Goal: Transaction & Acquisition: Purchase product/service

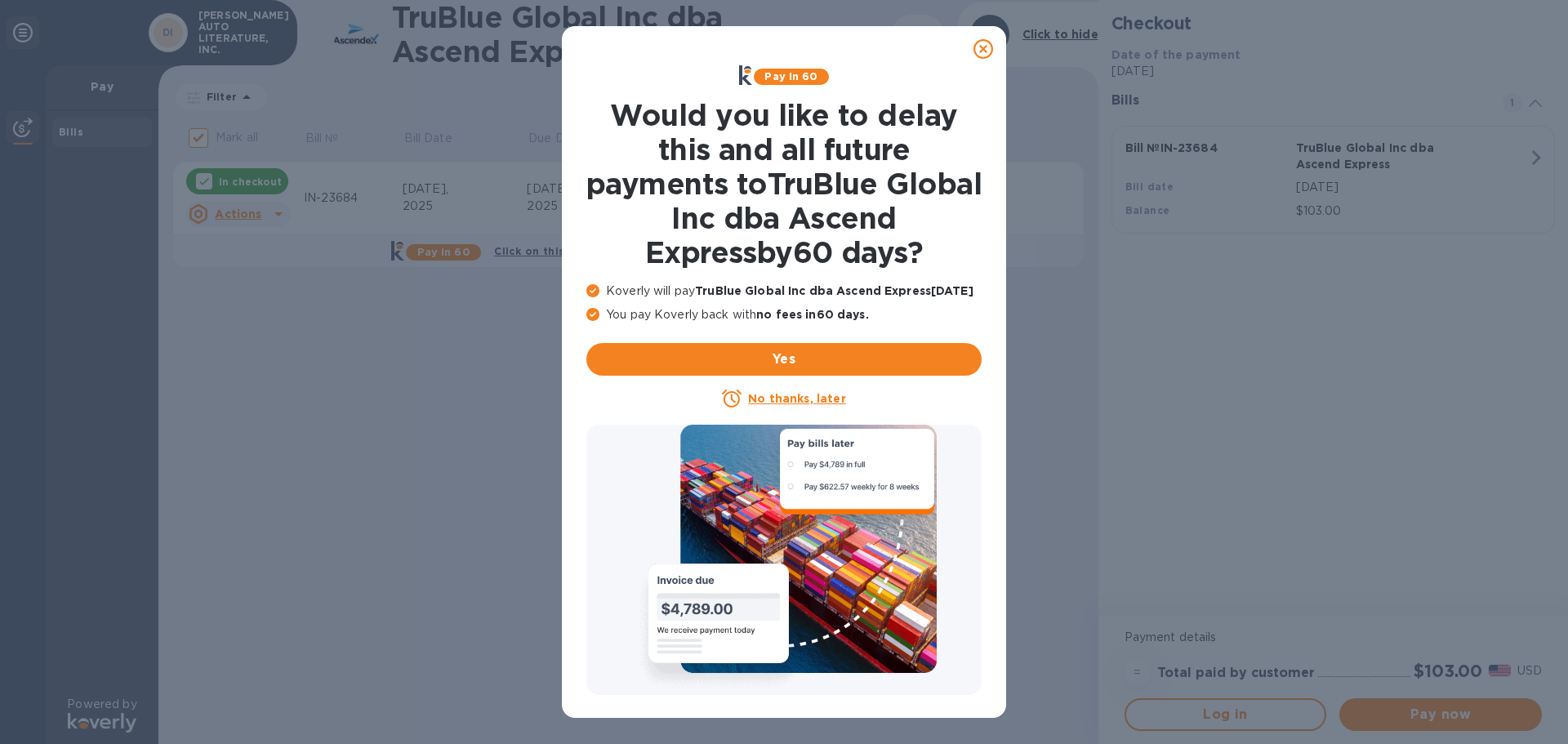
click at [989, 47] on icon at bounding box center [983, 49] width 20 height 20
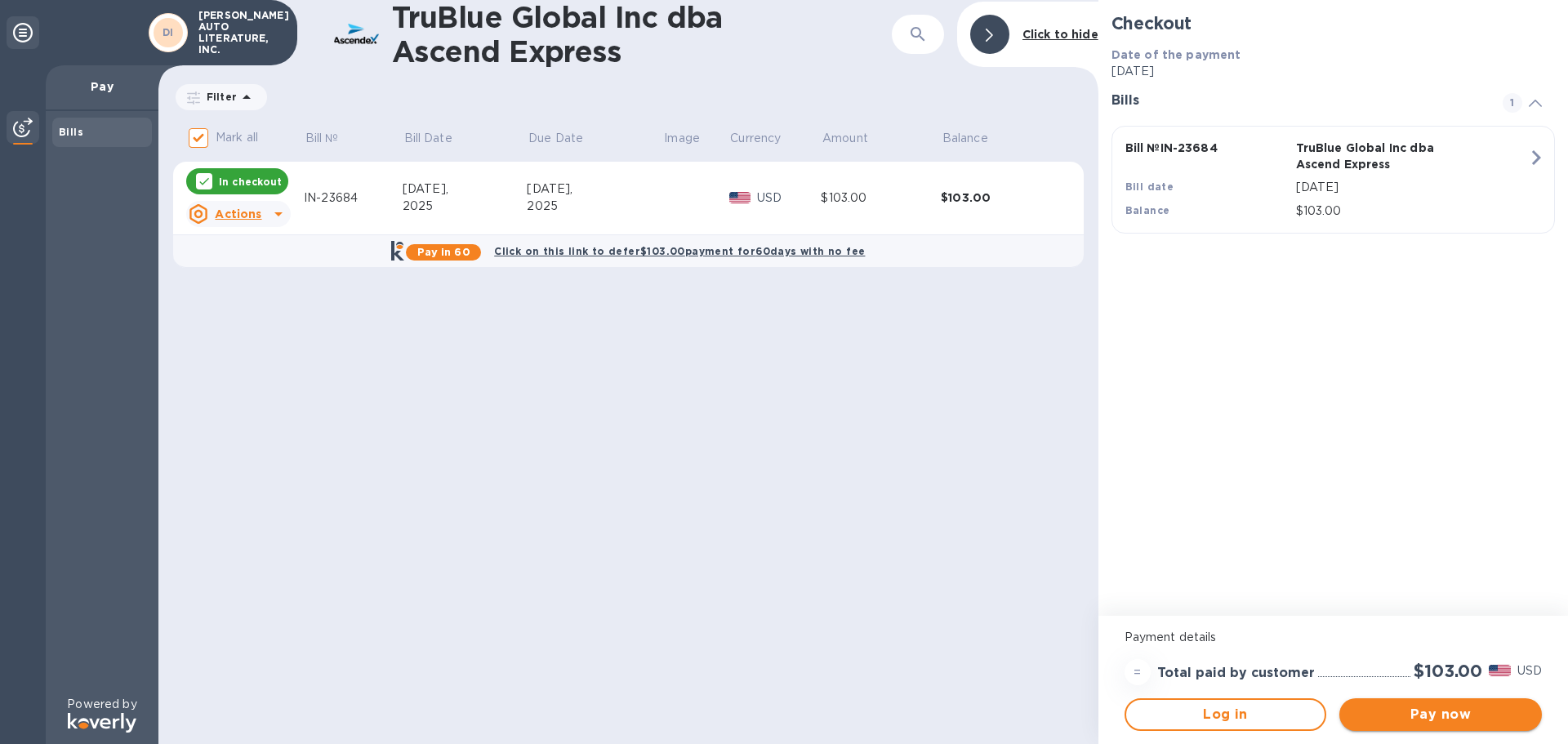
click at [1437, 710] on span "Pay now" at bounding box center [1440, 715] width 176 height 20
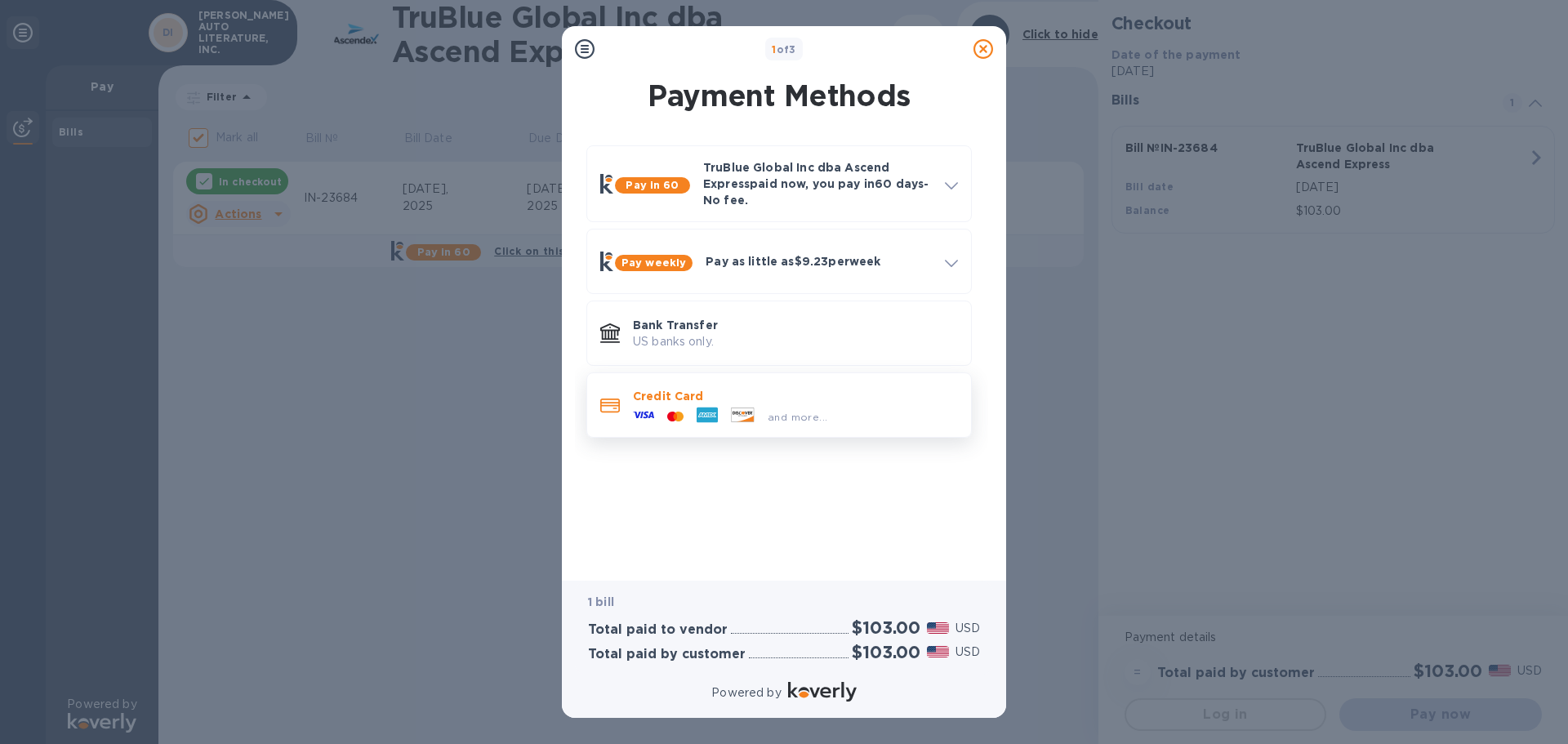
click at [733, 411] on icon at bounding box center [743, 415] width 22 height 14
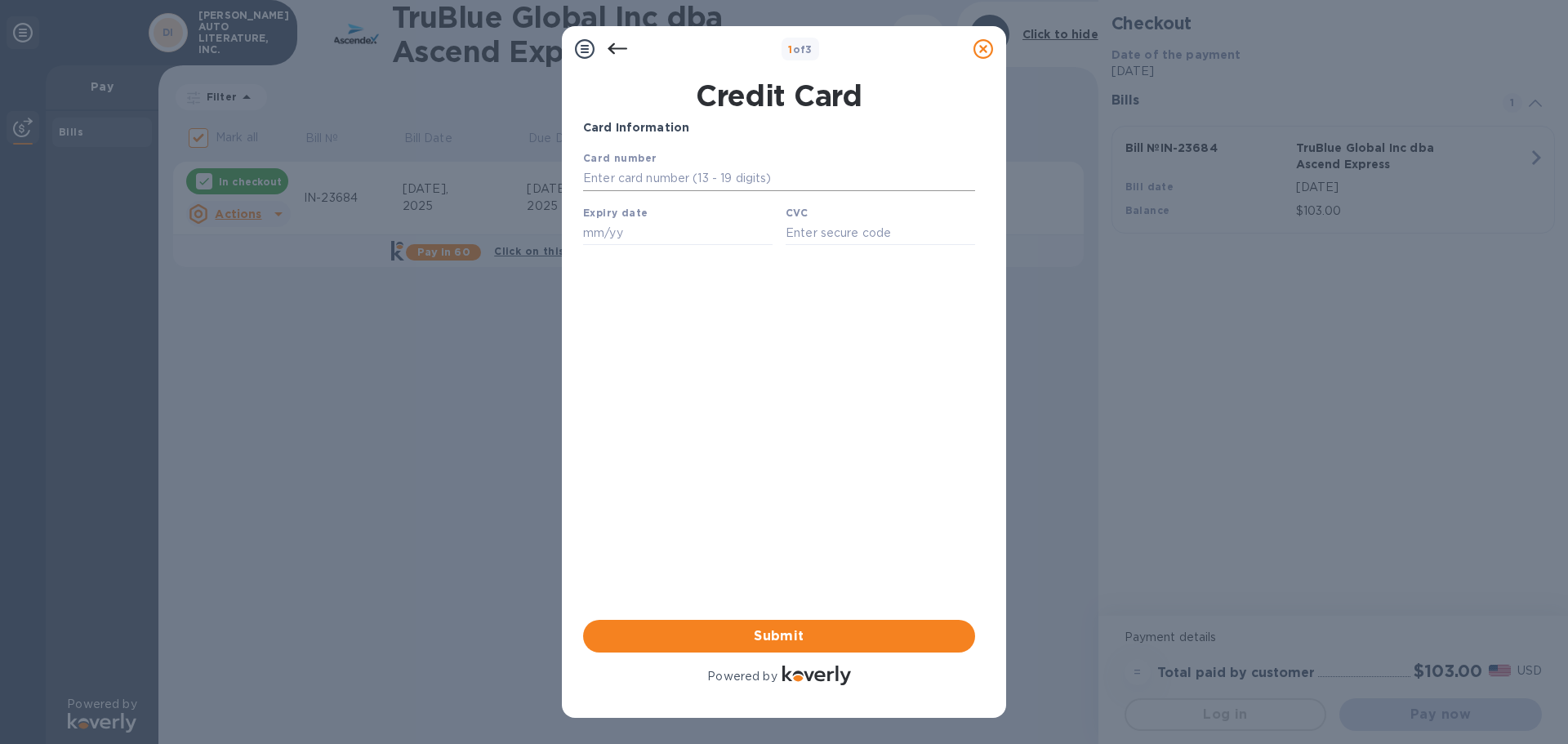
click at [688, 176] on input "text" at bounding box center [779, 179] width 392 height 25
type input "[CREDIT_CARD_NUMBER]"
type input "12/27"
type input "582"
click at [801, 632] on span "Submit" at bounding box center [780, 636] width 366 height 20
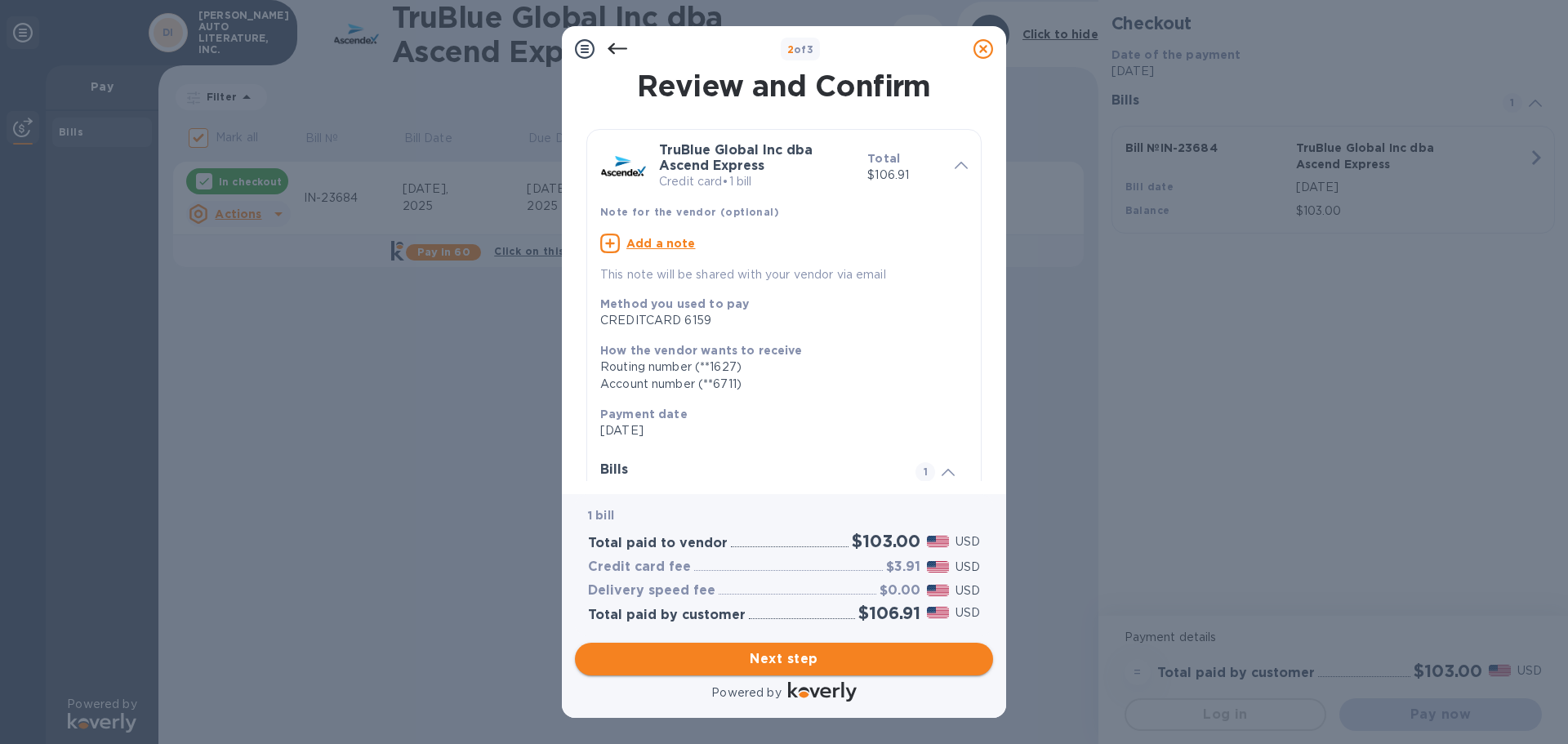
click at [792, 661] on span "Next step" at bounding box center [784, 659] width 392 height 20
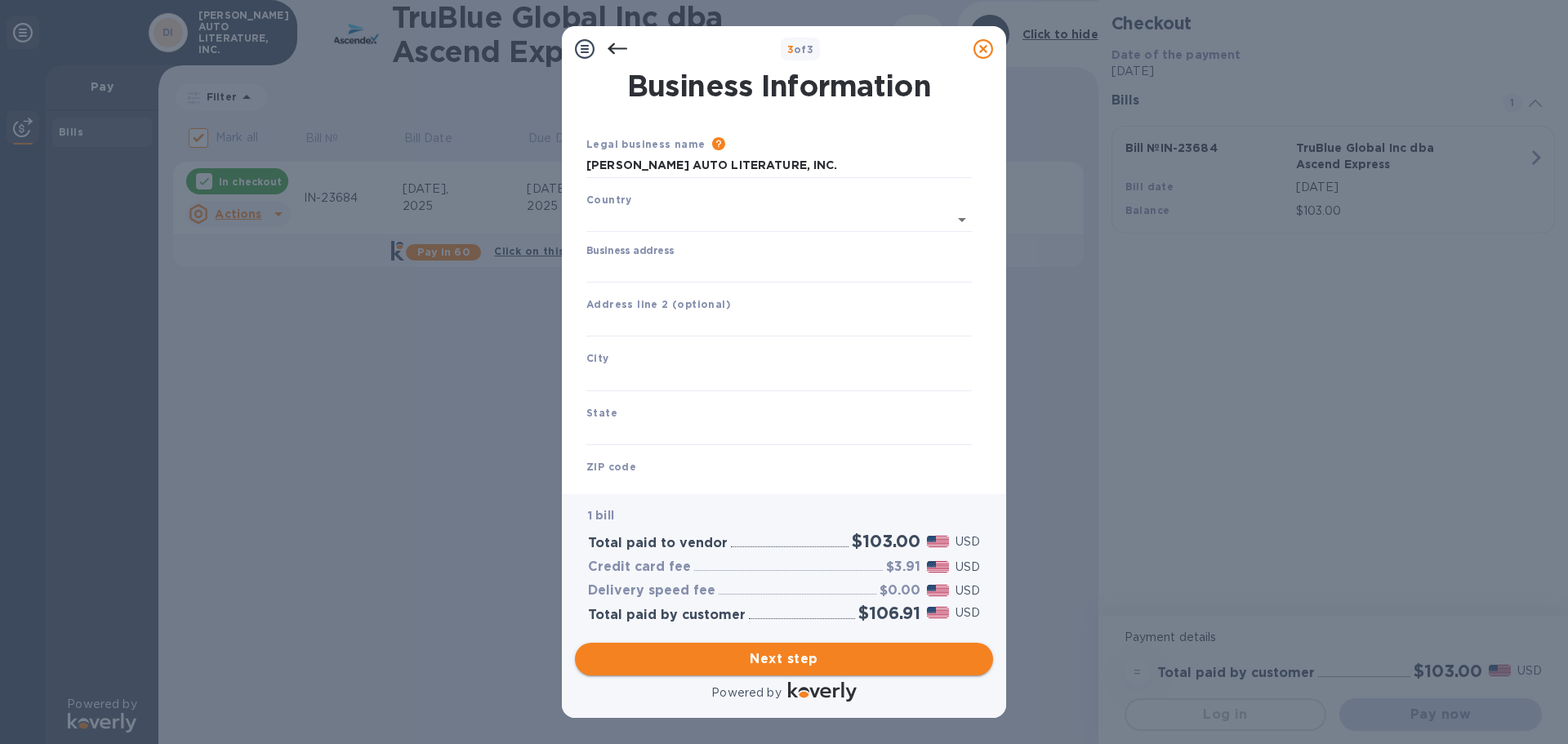
type input "[GEOGRAPHIC_DATA]"
click at [689, 264] on input "Business address" at bounding box center [779, 267] width 385 height 25
type input "1576 N. maple st"
click at [655, 372] on input "text" at bounding box center [779, 376] width 385 height 25
click at [639, 319] on input "text" at bounding box center [779, 322] width 385 height 25
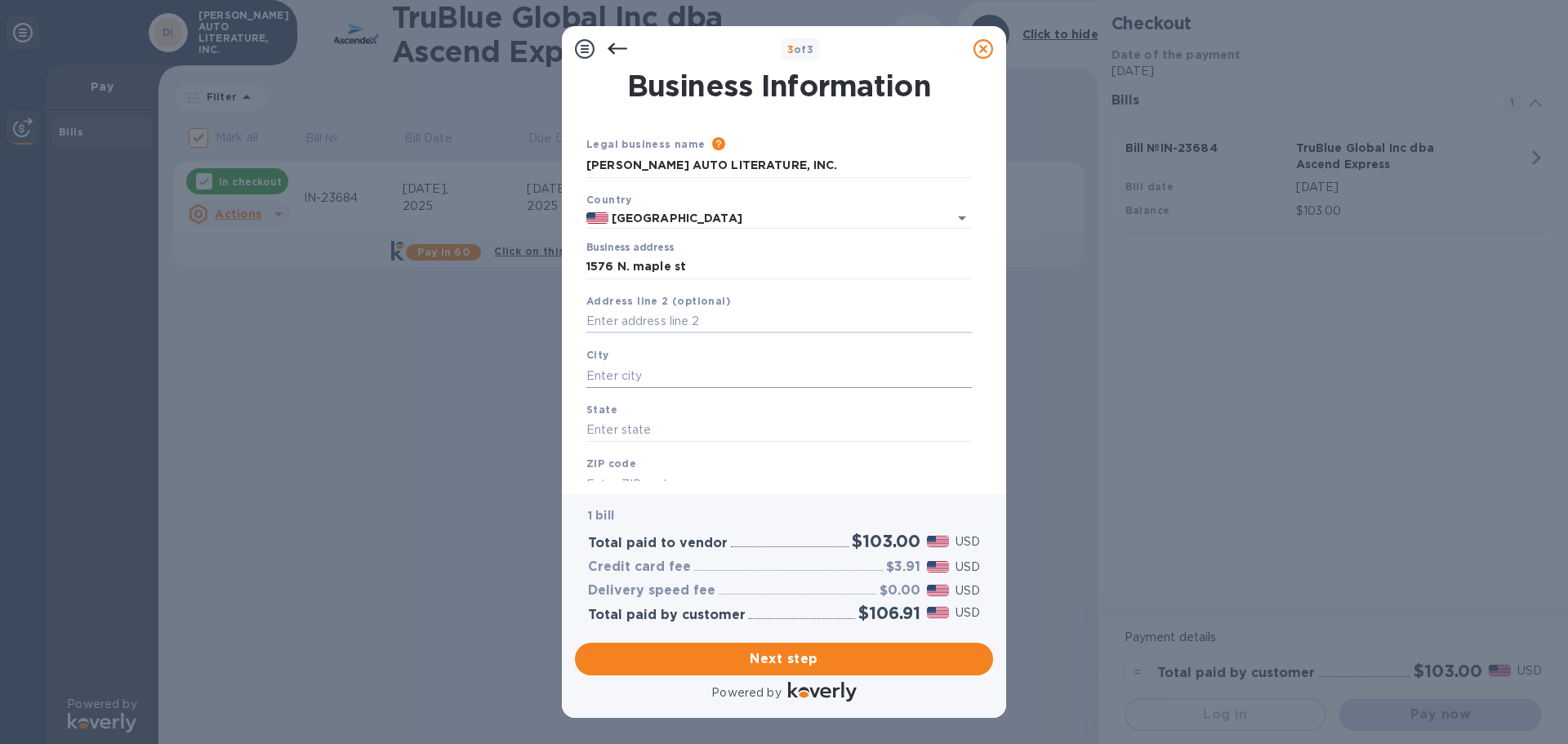
click at [641, 373] on input "text" at bounding box center [779, 376] width 385 height 25
type input "Corona"
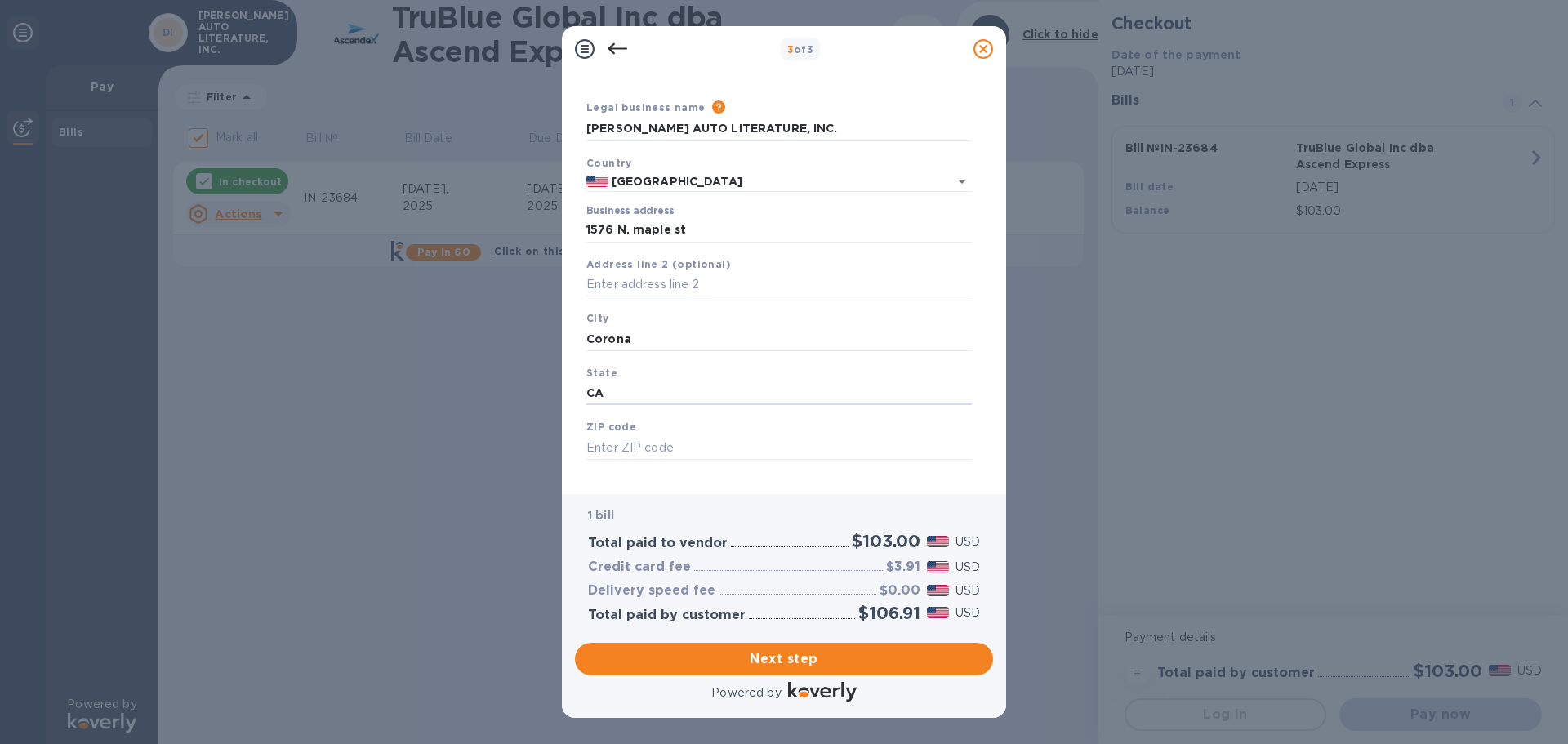
scroll to position [55, 0]
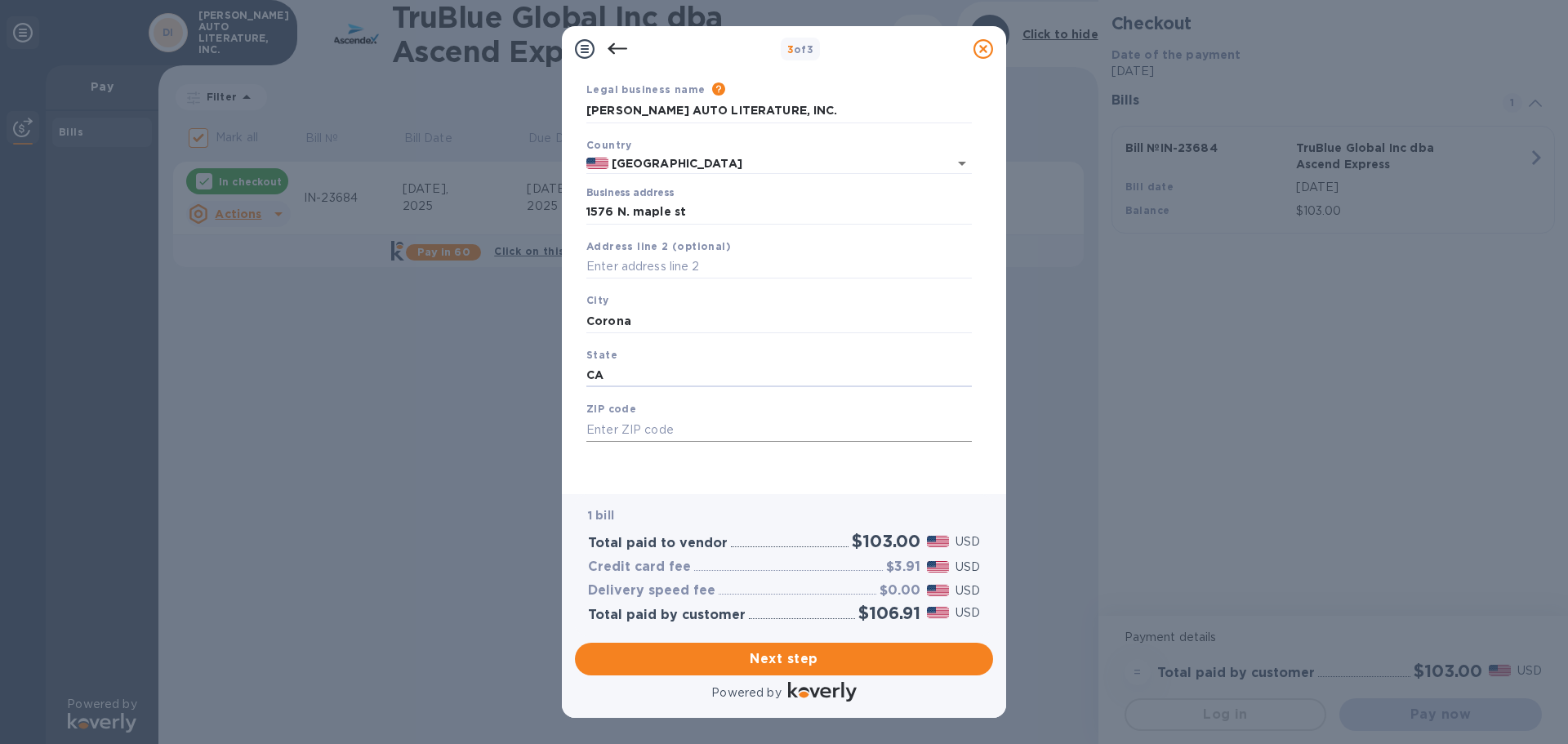
type input "CA"
click at [687, 433] on input "text" at bounding box center [779, 429] width 385 height 25
type input "92878"
click at [795, 654] on span "Next step" at bounding box center [784, 659] width 392 height 20
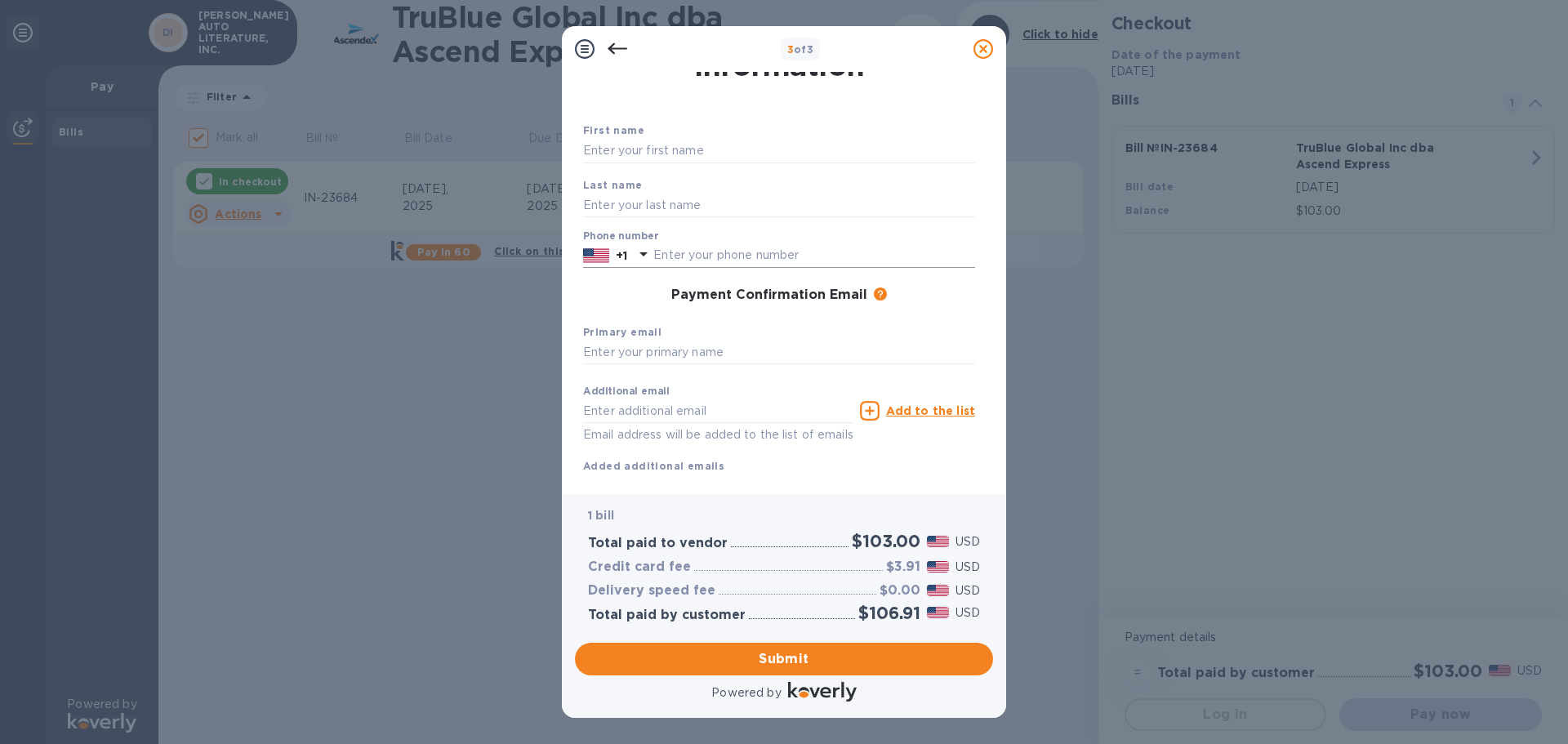
click at [715, 266] on input "text" at bounding box center [814, 255] width 322 height 25
type input "7144889514"
type input "[PERSON_NAME]"
type input "[EMAIL_ADDRESS][DOMAIN_NAME]"
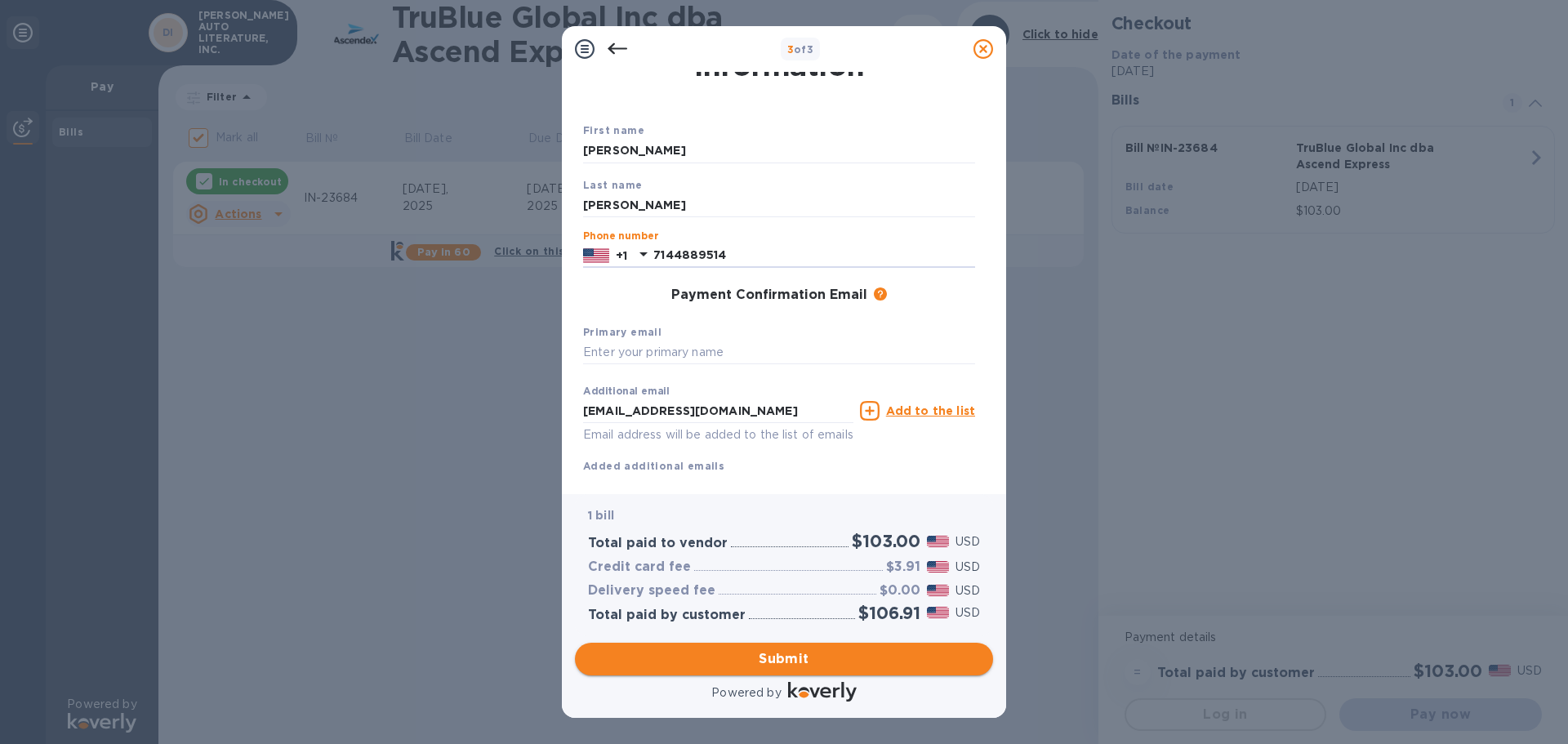
click at [775, 657] on span "Submit" at bounding box center [784, 659] width 392 height 20
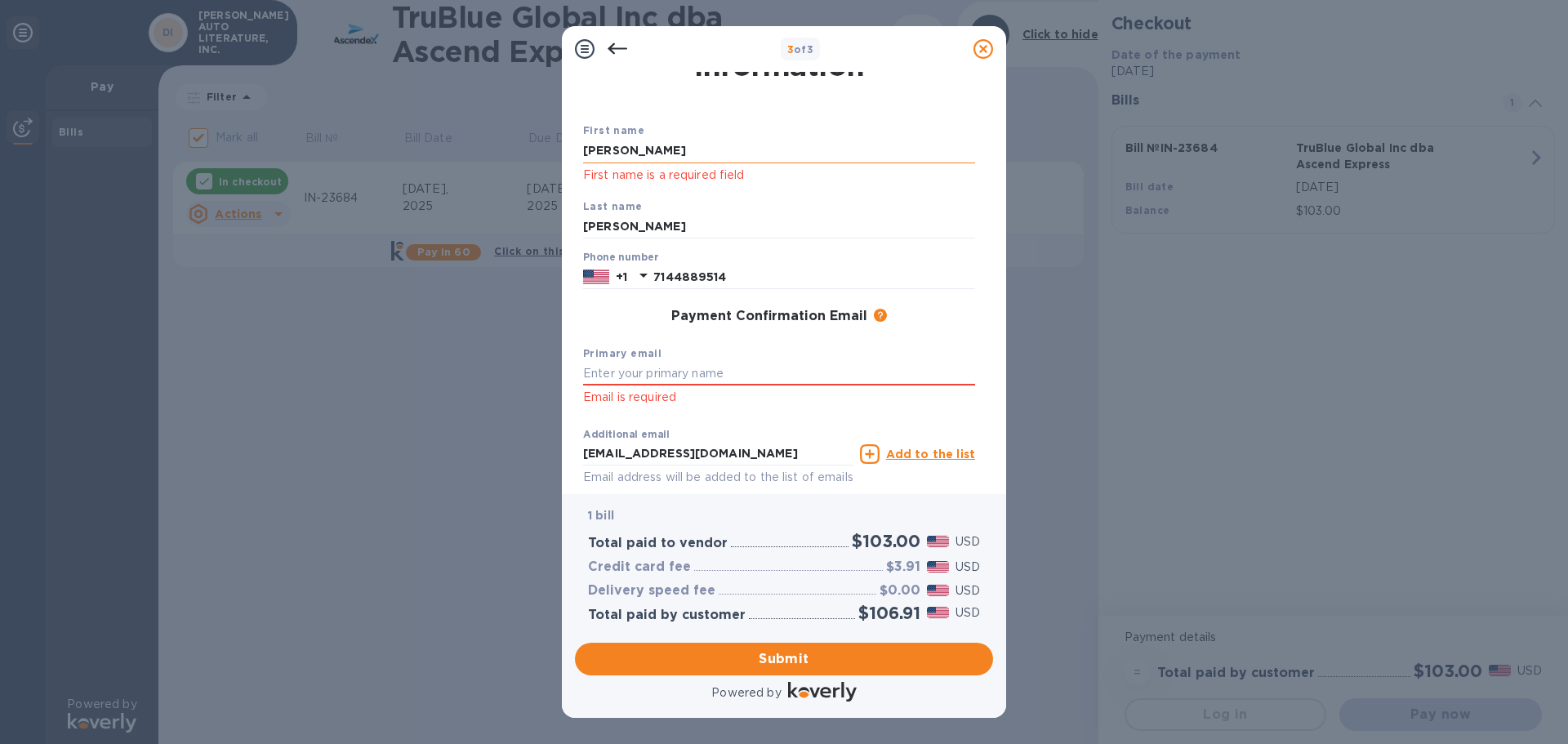
click at [678, 156] on input "[PERSON_NAME]" at bounding box center [779, 151] width 392 height 25
click at [619, 212] on div "Last name [PERSON_NAME]" at bounding box center [779, 218] width 405 height 55
click at [620, 198] on div "Last name [PERSON_NAME]" at bounding box center [779, 218] width 405 height 55
click at [653, 368] on input "text" at bounding box center [779, 374] width 392 height 25
type input "[EMAIL_ADDRESS][DOMAIN_NAME]"
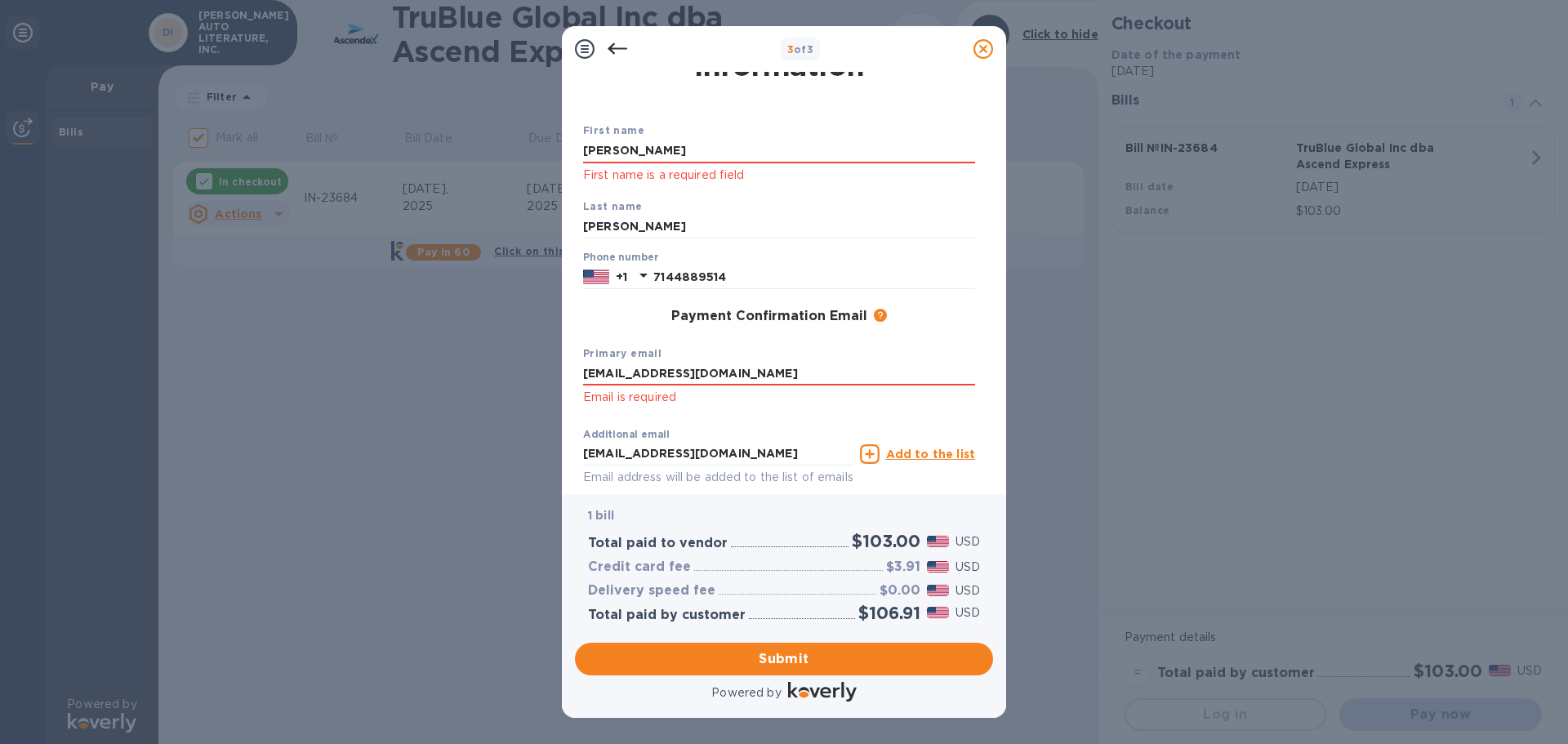
click at [728, 342] on div "Primary email [EMAIL_ADDRESS][DOMAIN_NAME] Email is required" at bounding box center [779, 376] width 405 height 76
click at [771, 675] on button "Submit" at bounding box center [784, 660] width 418 height 33
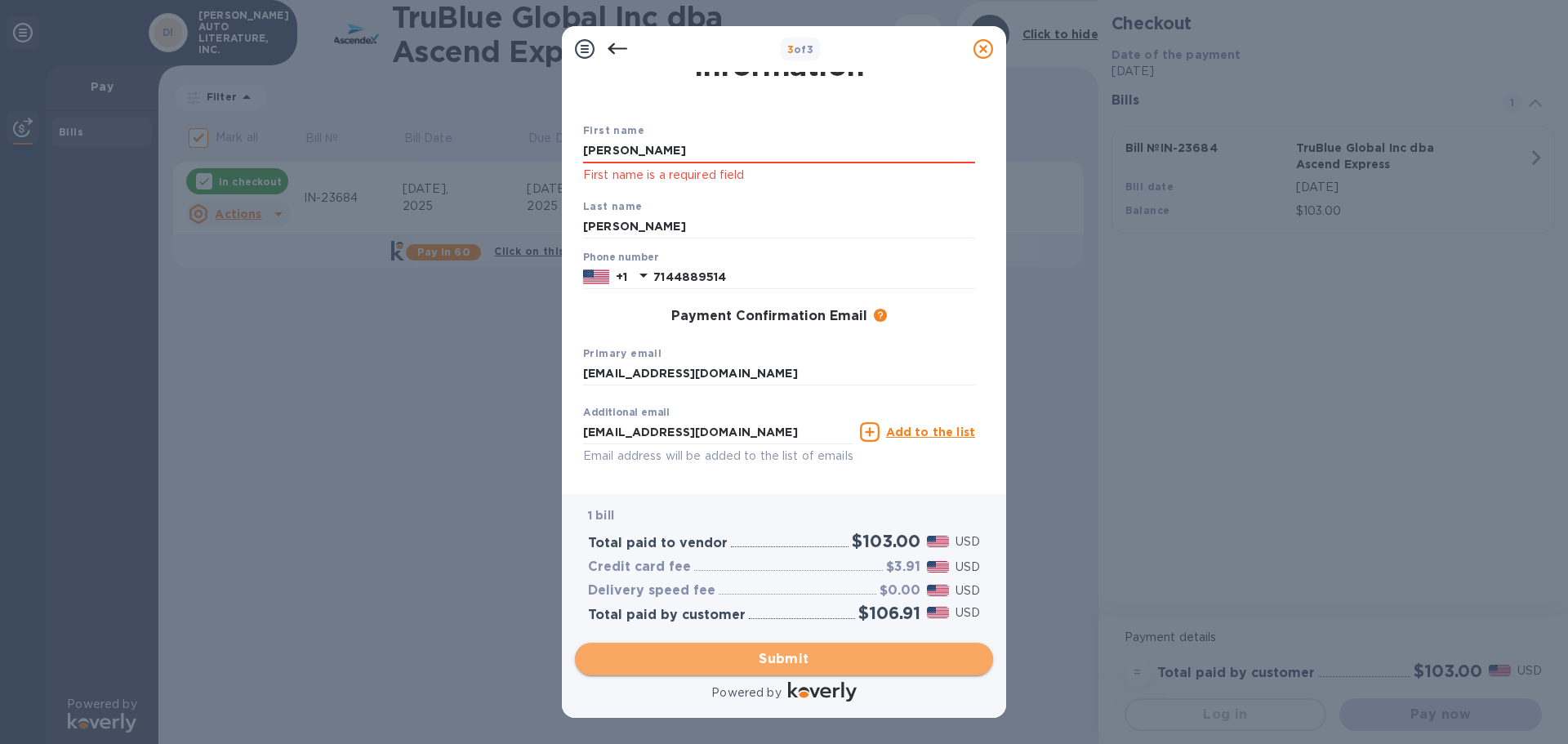
click at [773, 673] on button "Submit" at bounding box center [784, 660] width 418 height 33
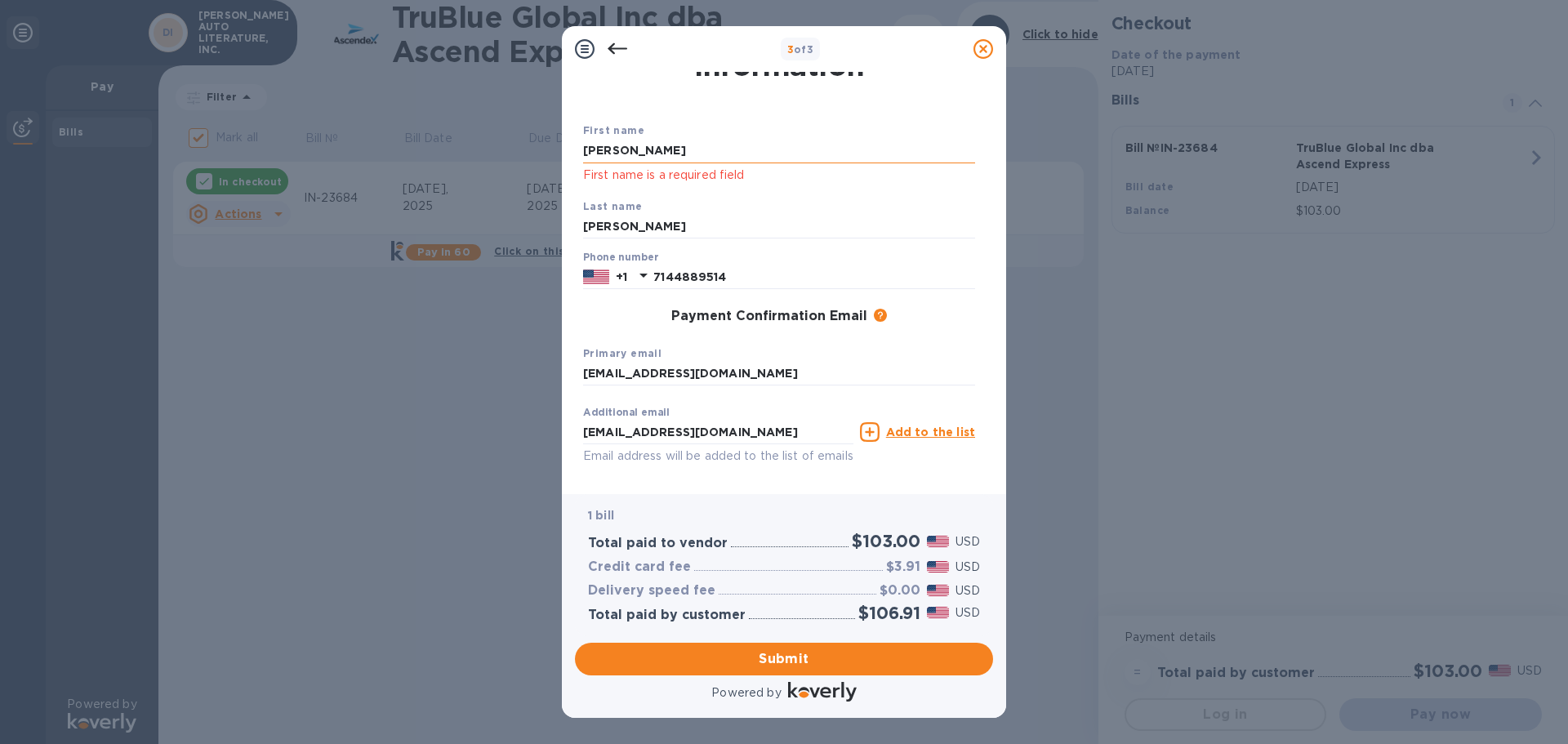
click at [692, 146] on input "[PERSON_NAME]" at bounding box center [779, 151] width 392 height 25
click at [773, 658] on span "Submit" at bounding box center [784, 659] width 392 height 20
drag, startPoint x: 645, startPoint y: 155, endPoint x: 374, endPoint y: 154, distance: 271.0
click at [374, 154] on div "3 of 3 Payment Contact Information First name [PERSON_NAME] First name is a req…" at bounding box center [784, 372] width 1568 height 744
type input "C"
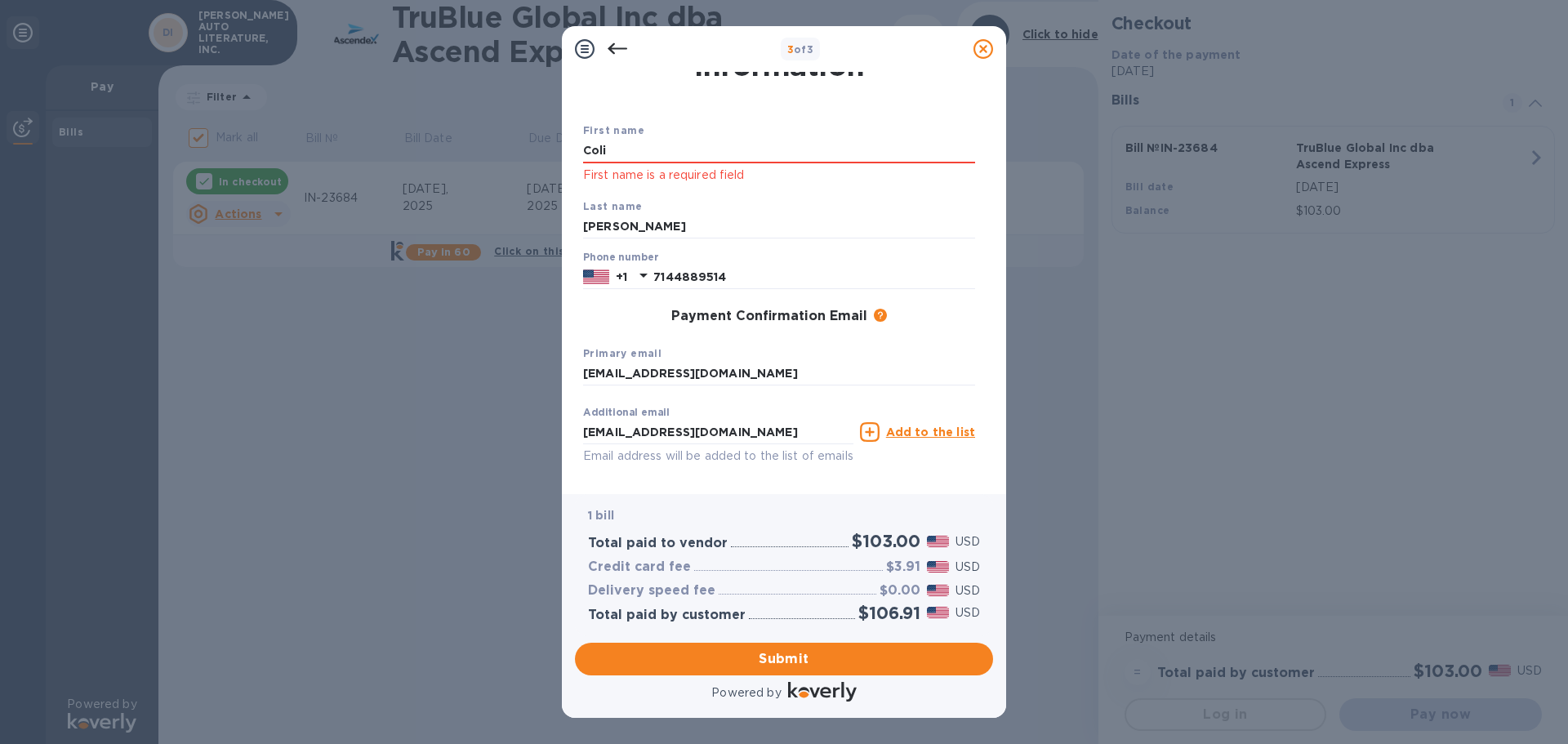
type input "[PERSON_NAME]"
click at [805, 183] on div "First name [PERSON_NAME] First name is a required field" at bounding box center [779, 153] width 405 height 76
click at [720, 157] on input "[PERSON_NAME]" at bounding box center [779, 151] width 392 height 25
click at [825, 651] on span "Submit" at bounding box center [784, 659] width 392 height 20
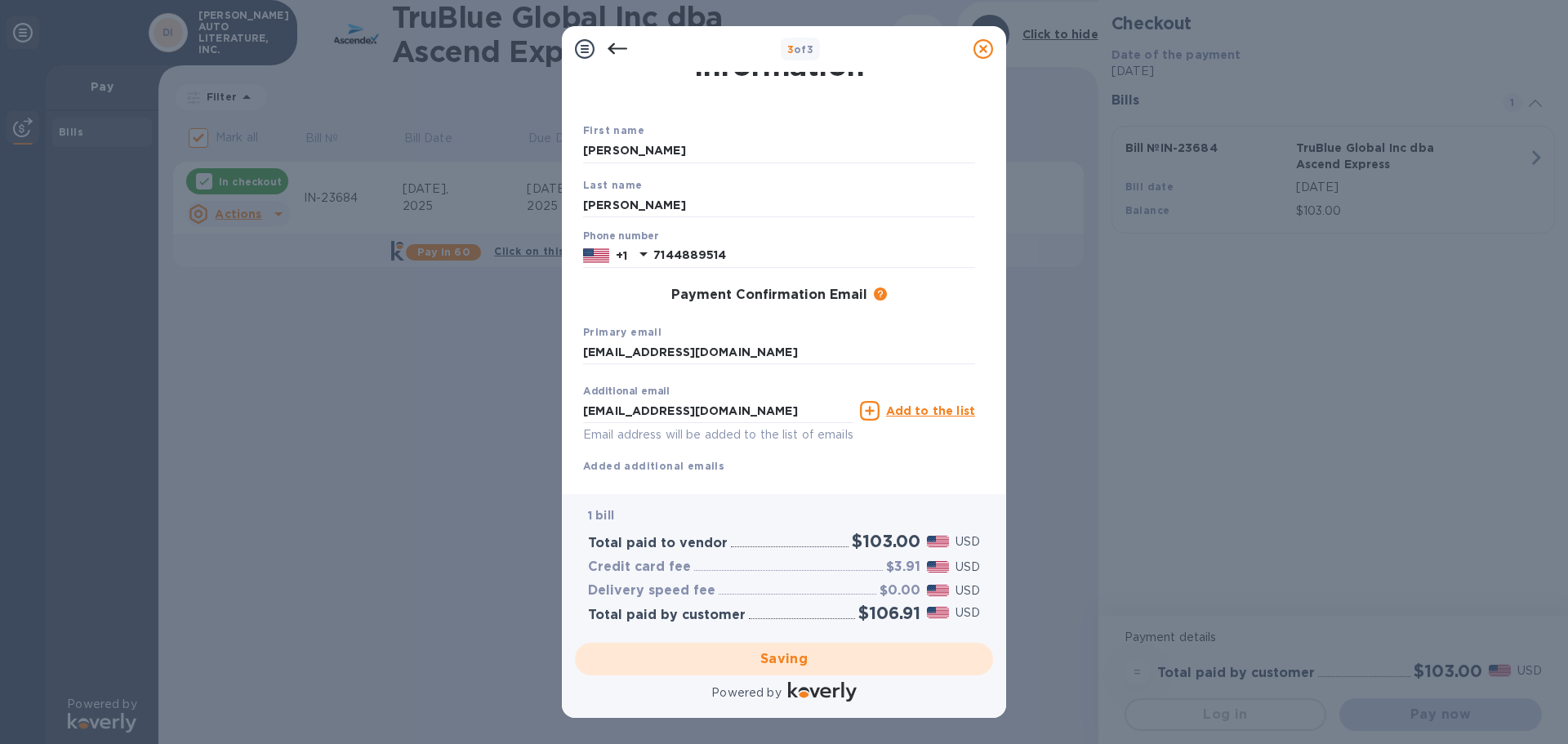
checkbox input "false"
